Goal: Complete application form

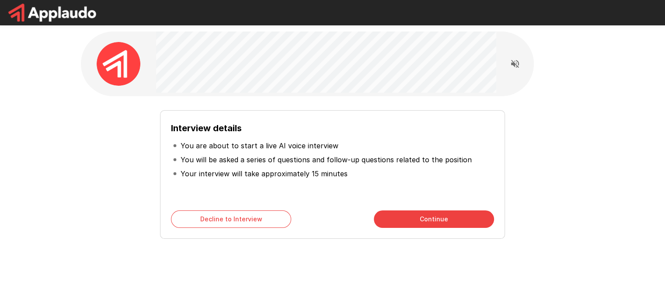
click at [436, 216] on button "Continue" at bounding box center [434, 218] width 120 height 17
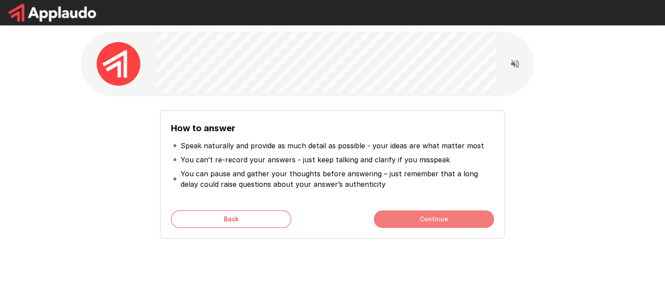
click at [437, 221] on button "Continue" at bounding box center [434, 218] width 120 height 17
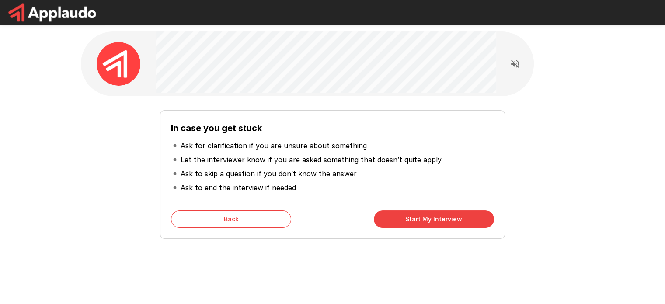
click at [437, 221] on button "Start My Interview" at bounding box center [434, 218] width 120 height 17
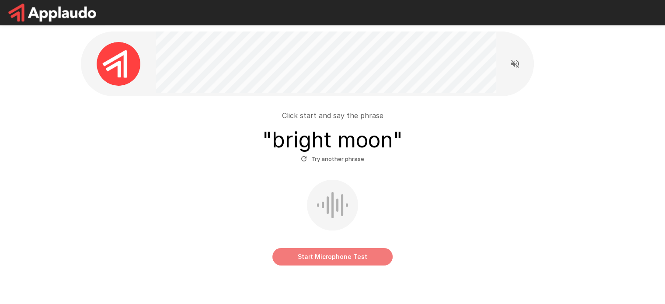
click at [359, 255] on button "Start Microphone Test" at bounding box center [332, 256] width 120 height 17
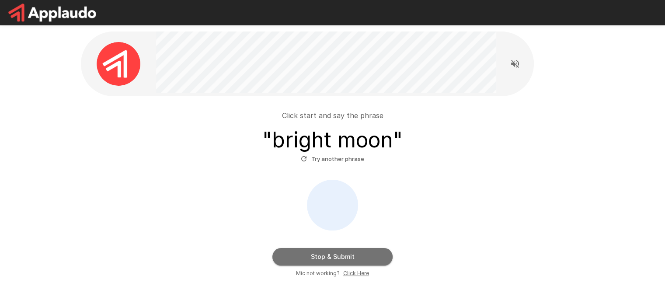
click at [359, 256] on button "Stop & Submit" at bounding box center [332, 256] width 120 height 17
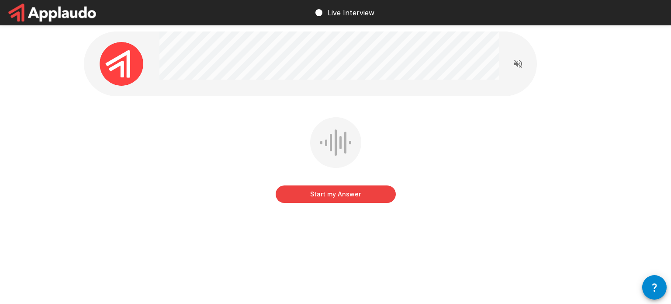
click at [345, 192] on button "Start my Answer" at bounding box center [336, 193] width 120 height 17
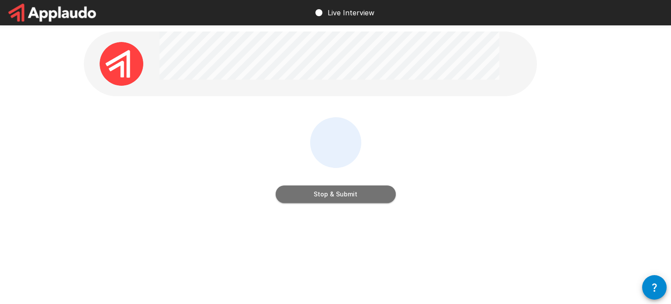
click at [341, 199] on button "Stop & Submit" at bounding box center [336, 193] width 120 height 17
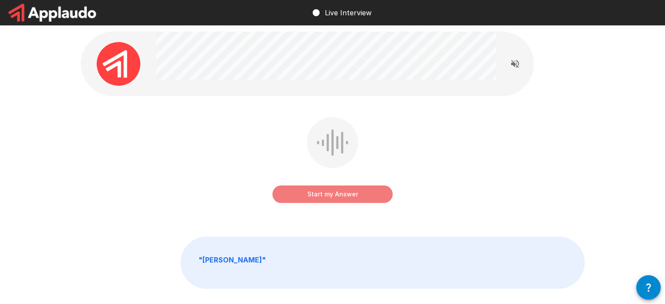
click at [346, 195] on button "Start my Answer" at bounding box center [332, 193] width 120 height 17
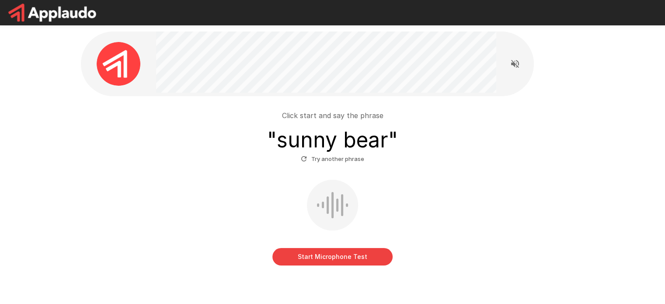
click at [312, 258] on button "Start Microphone Test" at bounding box center [332, 256] width 120 height 17
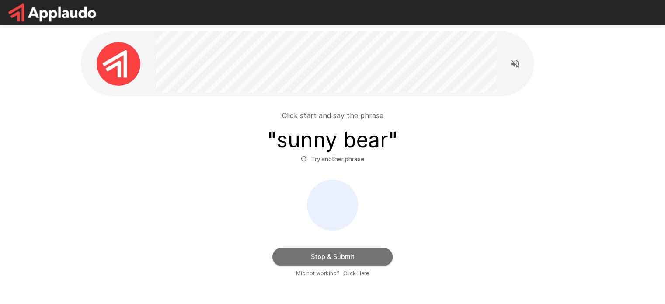
click at [312, 259] on button "Stop & Submit" at bounding box center [332, 256] width 120 height 17
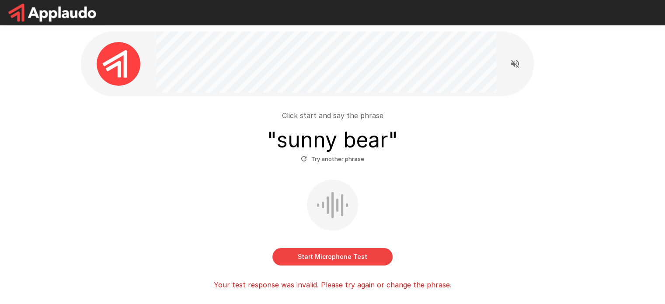
click at [304, 262] on button "Start Microphone Test" at bounding box center [332, 256] width 120 height 17
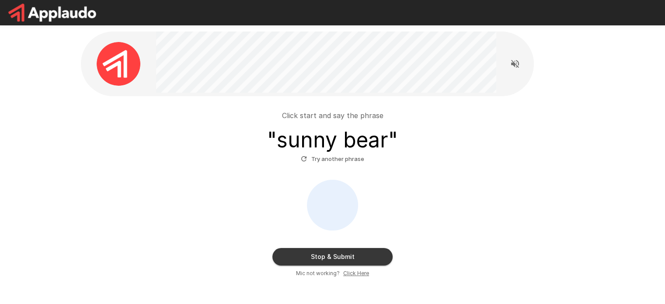
click at [305, 260] on button "Stop & Submit" at bounding box center [332, 256] width 120 height 17
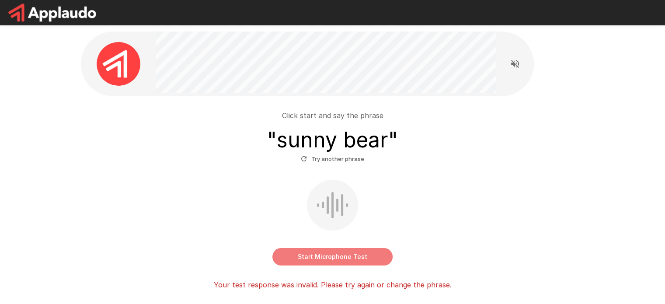
click at [305, 260] on button "Start Microphone Test" at bounding box center [332, 256] width 120 height 17
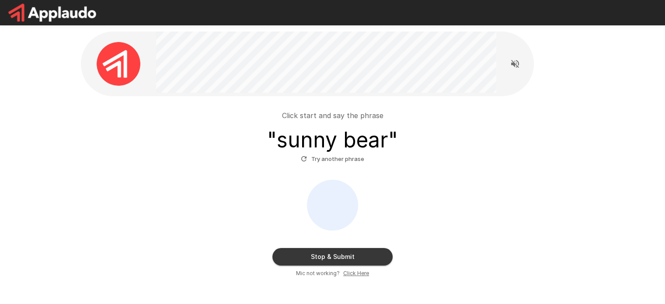
click at [305, 260] on button "Stop & Submit" at bounding box center [332, 256] width 120 height 17
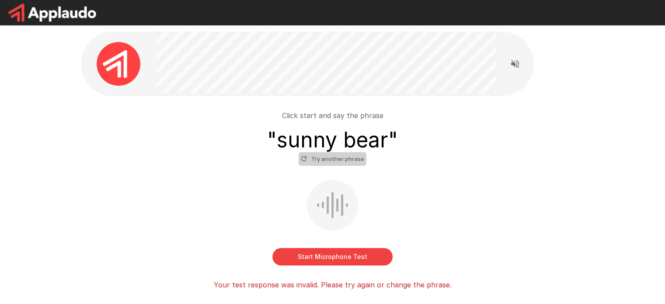
click at [322, 158] on button "Try another phrase" at bounding box center [332, 159] width 68 height 14
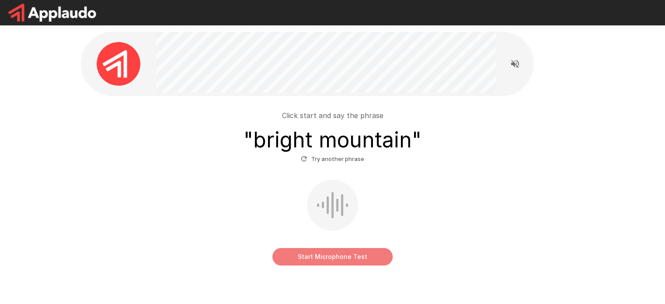
click at [328, 253] on button "Start Microphone Test" at bounding box center [332, 256] width 120 height 17
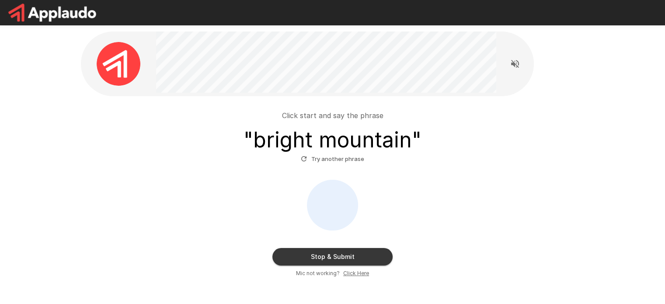
click at [331, 256] on button "Stop & Submit" at bounding box center [332, 256] width 120 height 17
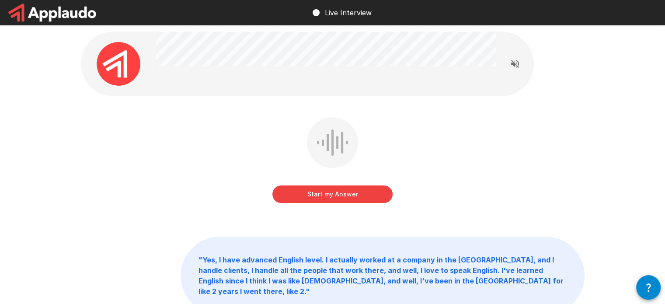
click at [404, 275] on p "" Yes, I have advanced English level. I actually worked at a company in the USA…" at bounding box center [382, 275] width 403 height 77
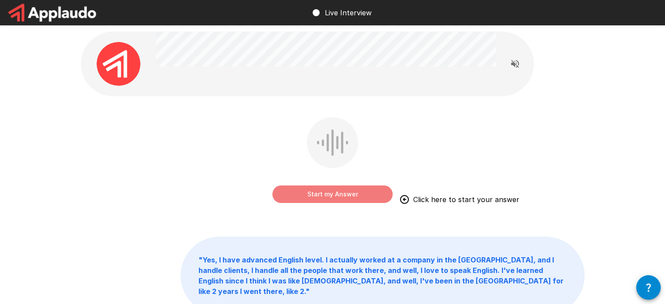
click at [341, 197] on button "Start my Answer" at bounding box center [332, 193] width 120 height 17
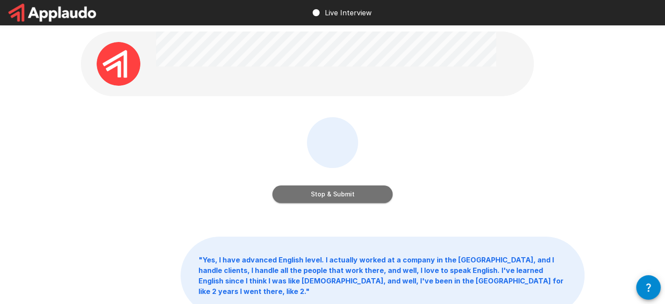
click at [352, 192] on button "Stop & Submit" at bounding box center [332, 193] width 120 height 17
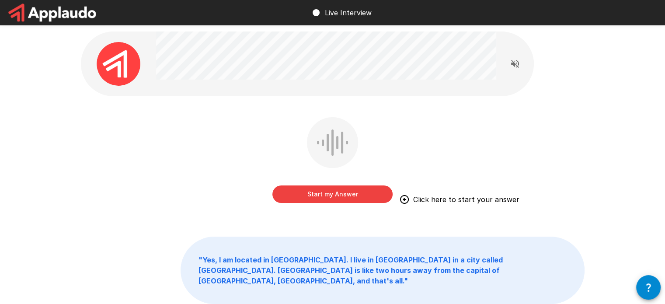
click at [376, 192] on button "Start my Answer" at bounding box center [332, 193] width 120 height 17
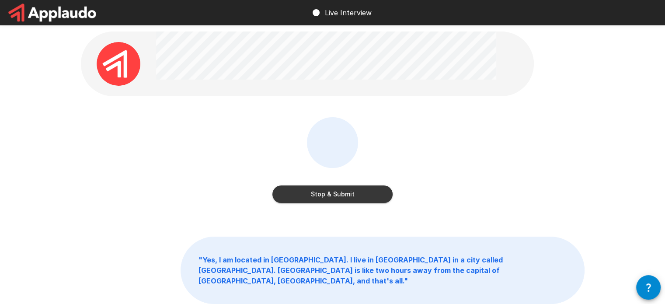
click at [381, 194] on button "Stop & Submit" at bounding box center [332, 193] width 120 height 17
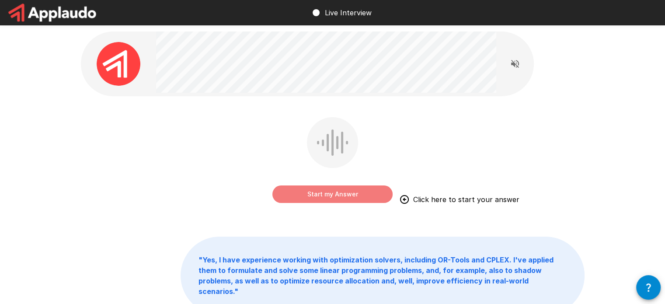
click at [352, 186] on button "Start my Answer" at bounding box center [332, 193] width 120 height 17
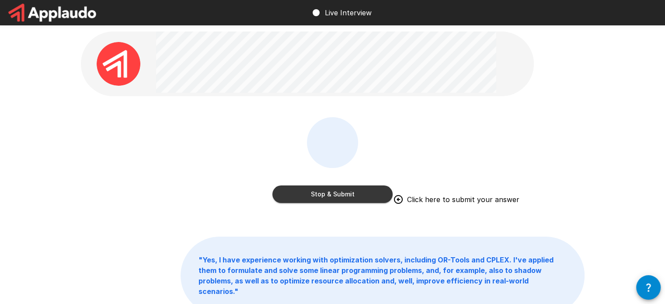
click at [372, 192] on button "Stop & Submit" at bounding box center [332, 193] width 120 height 17
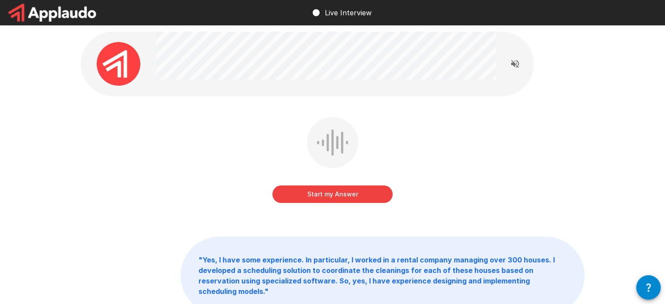
click at [379, 192] on button "Start my Answer" at bounding box center [332, 193] width 120 height 17
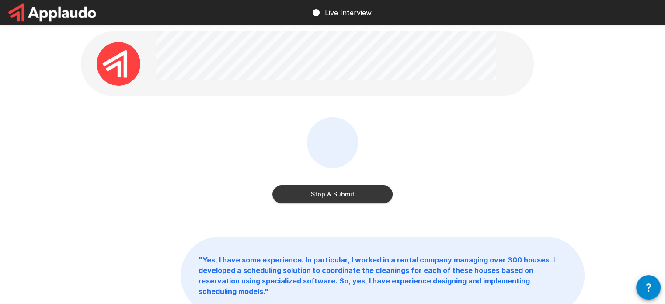
click at [384, 199] on button "Stop & Submit" at bounding box center [332, 193] width 120 height 17
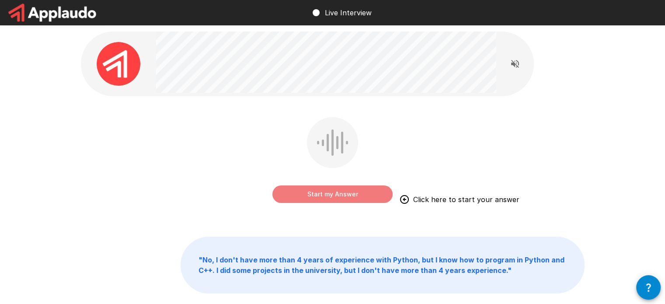
click at [352, 194] on button "Start my Answer" at bounding box center [332, 193] width 120 height 17
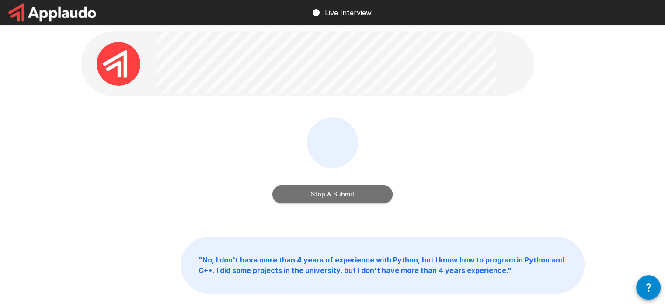
click at [376, 198] on button "Stop & Submit" at bounding box center [332, 193] width 120 height 17
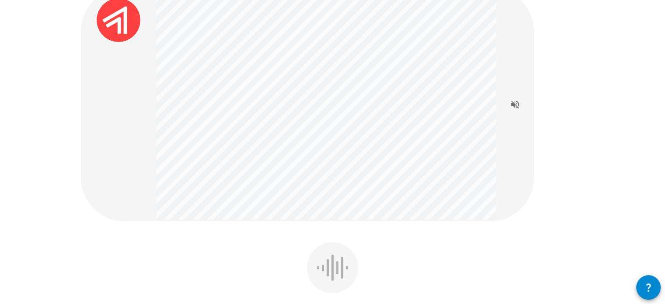
scroll to position [218, 0]
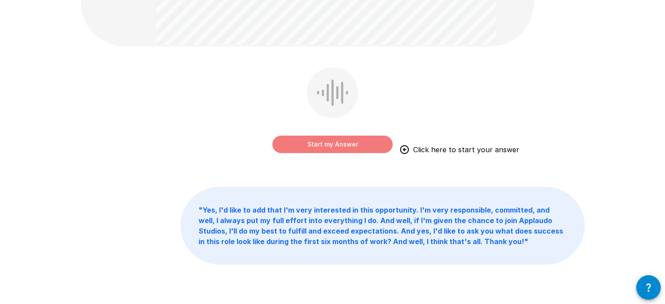
click at [346, 142] on button "Start my Answer" at bounding box center [332, 143] width 120 height 17
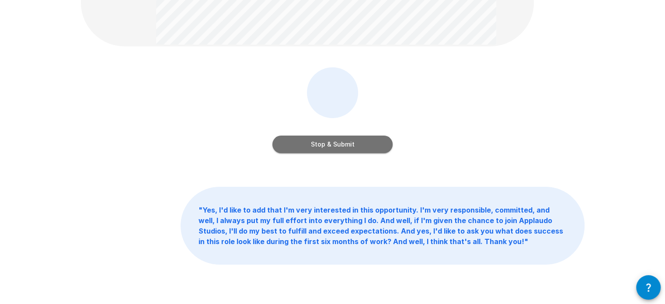
click at [374, 143] on button "Stop & Submit" at bounding box center [332, 143] width 120 height 17
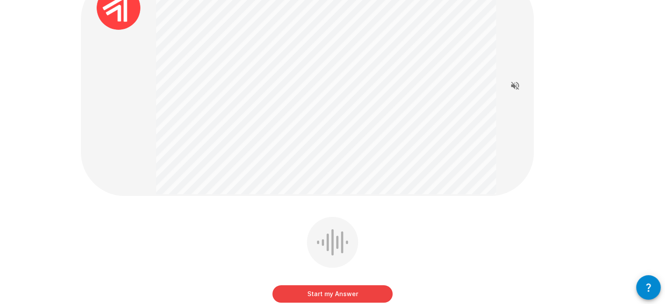
scroll to position [175, 0]
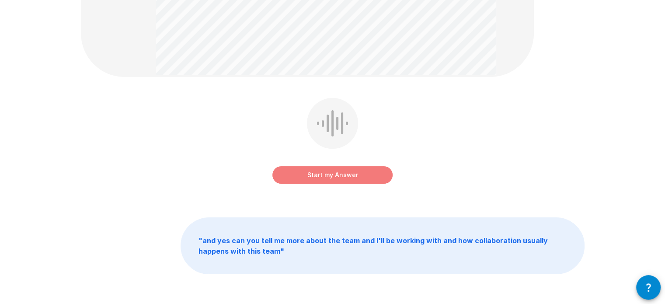
click at [338, 176] on button "Start my Answer" at bounding box center [332, 174] width 120 height 17
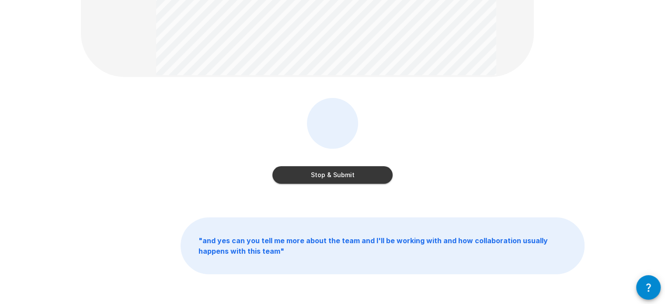
click at [377, 169] on button "Stop & Submit" at bounding box center [332, 174] width 120 height 17
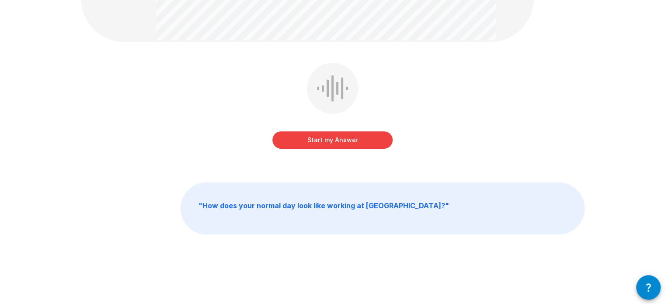
scroll to position [288, 0]
click at [376, 146] on button "Start my Answer" at bounding box center [332, 139] width 120 height 17
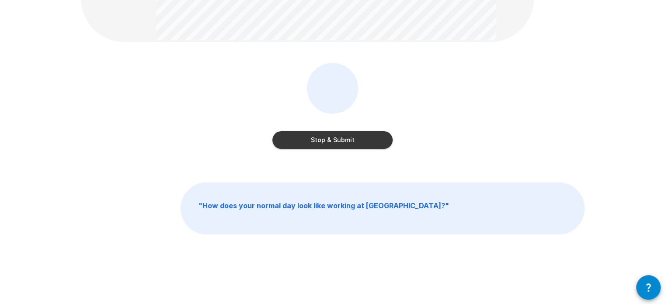
click at [372, 138] on button "Stop & Submit" at bounding box center [332, 139] width 120 height 17
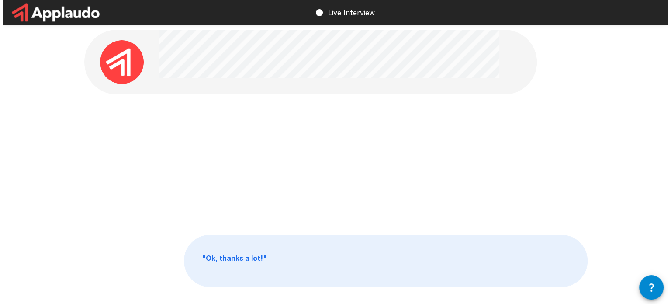
scroll to position [0, 0]
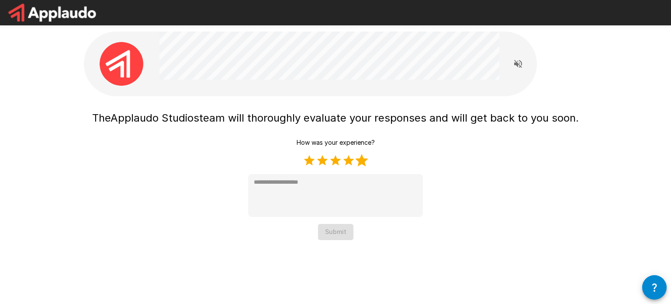
click at [362, 159] on label "5 Stars" at bounding box center [361, 160] width 13 height 13
type textarea "*"
click at [342, 234] on button "Submit" at bounding box center [335, 232] width 35 height 16
